Goal: Check status

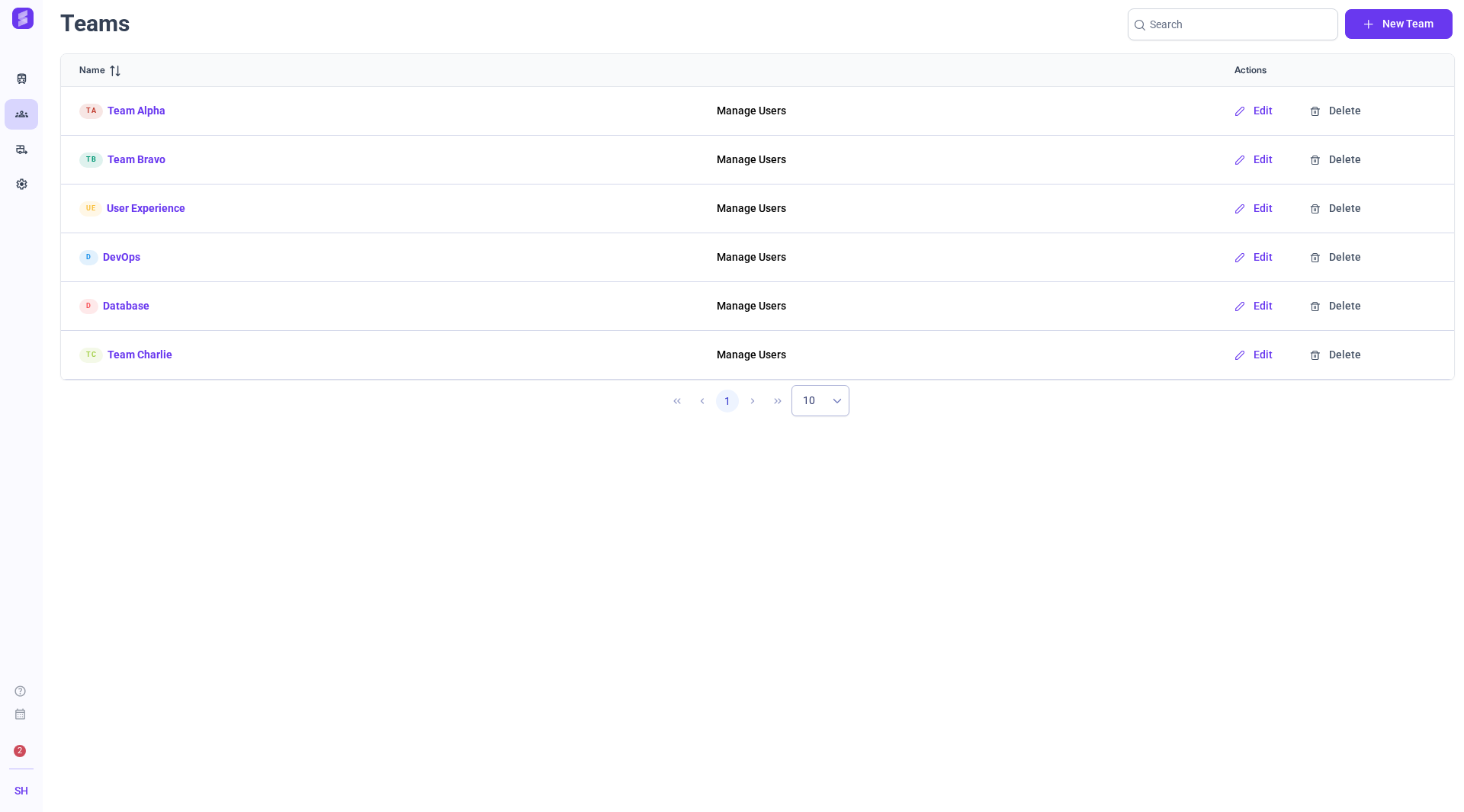
click at [124, 110] on link "Team Alpha" at bounding box center [136, 111] width 58 height 16
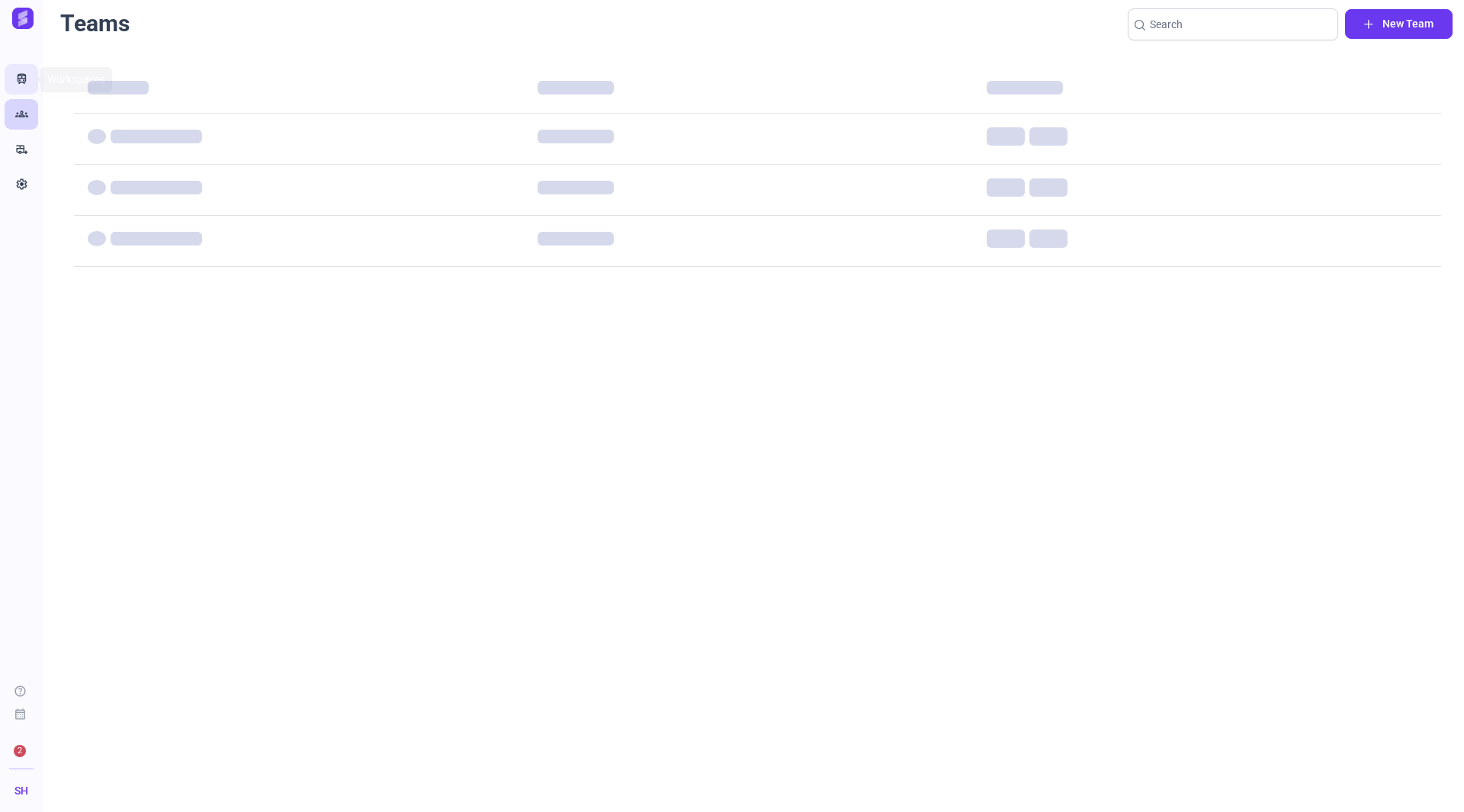
click at [26, 83] on icon "Train" at bounding box center [22, 79] width 13 height 15
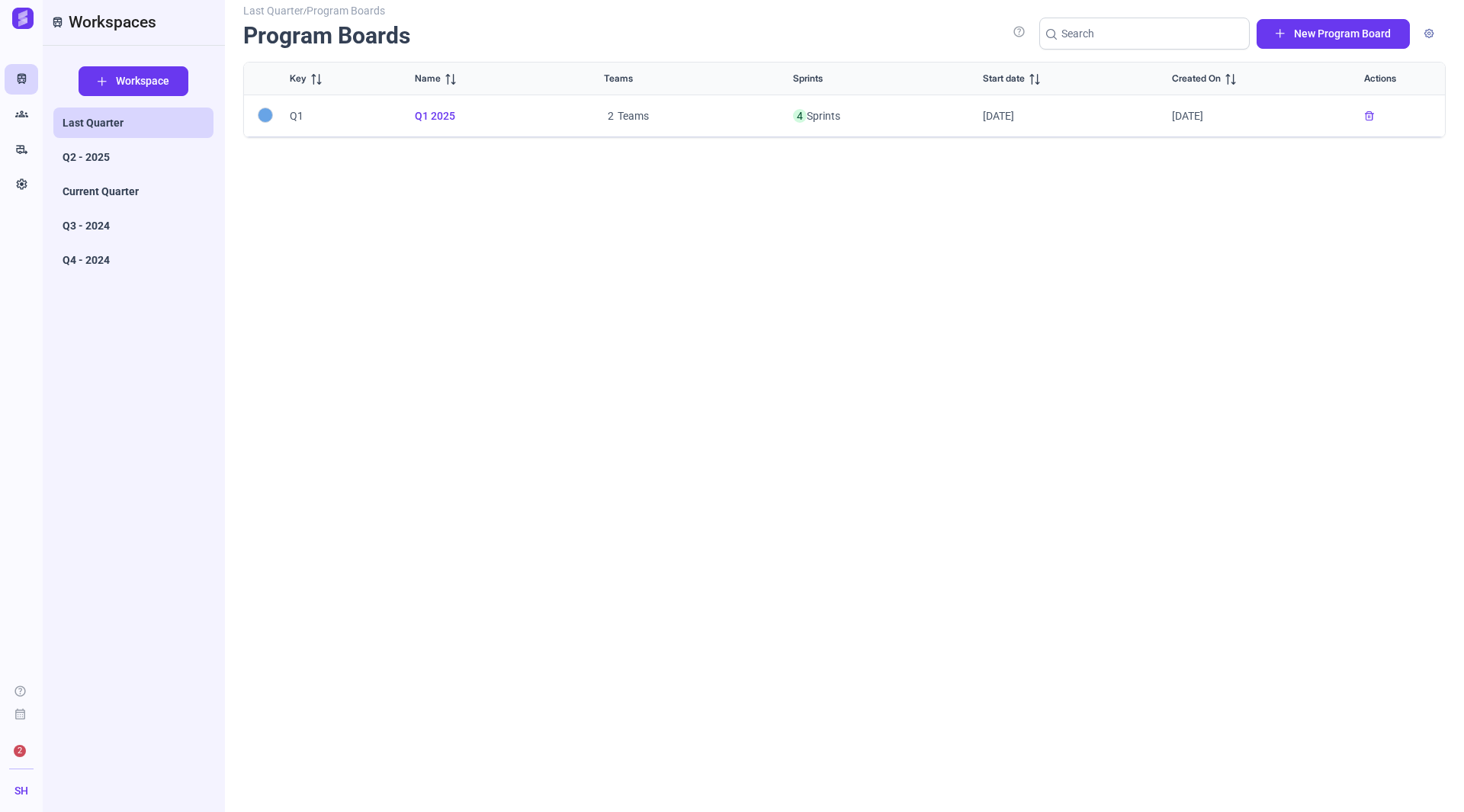
click at [449, 113] on span "Q1 2025" at bounding box center [491, 116] width 153 height 16
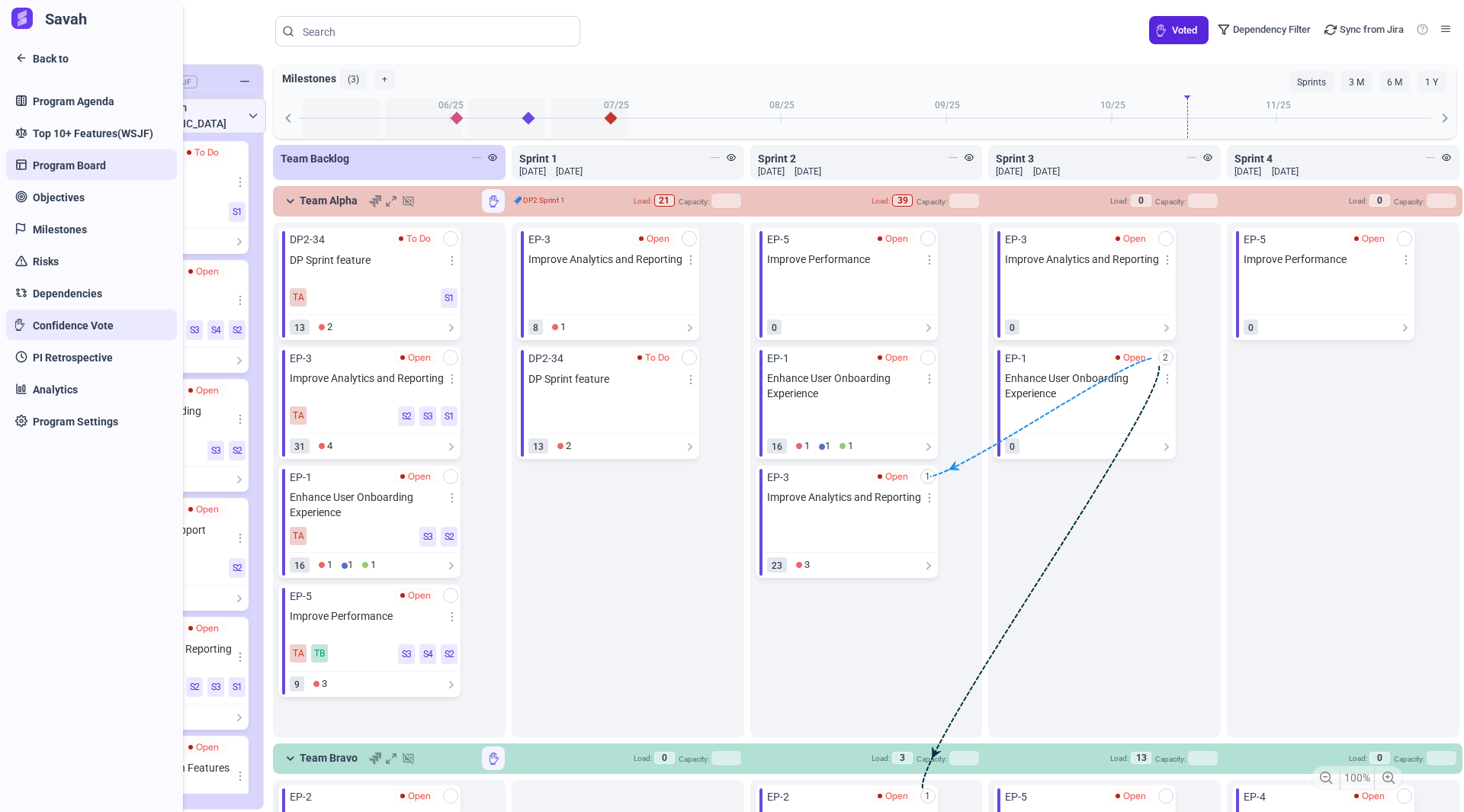
click at [123, 313] on link "Confidence Vote" at bounding box center [92, 324] width 171 height 30
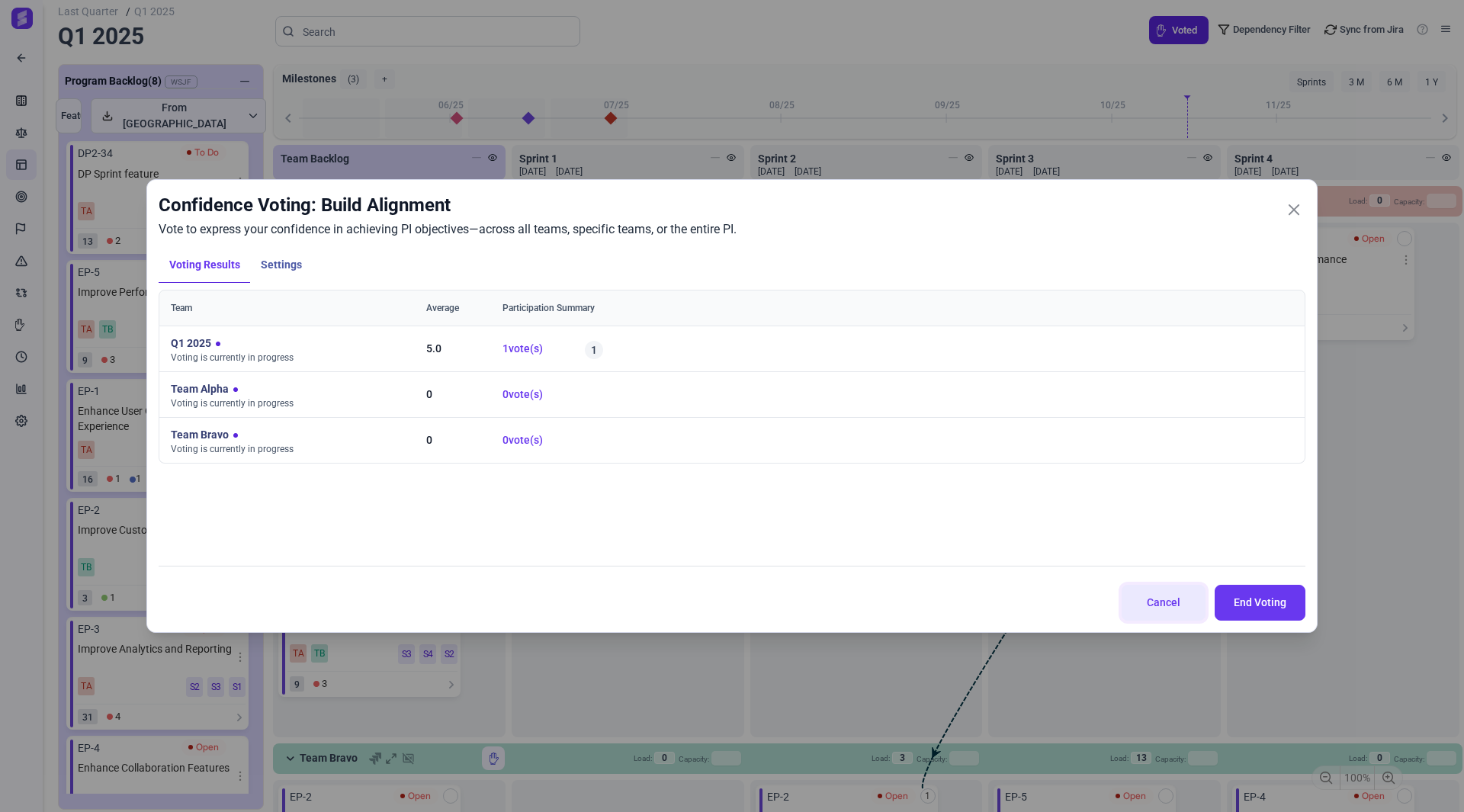
click at [1182, 599] on span "Cancel" at bounding box center [1163, 603] width 46 height 16
